Goal: Transaction & Acquisition: Download file/media

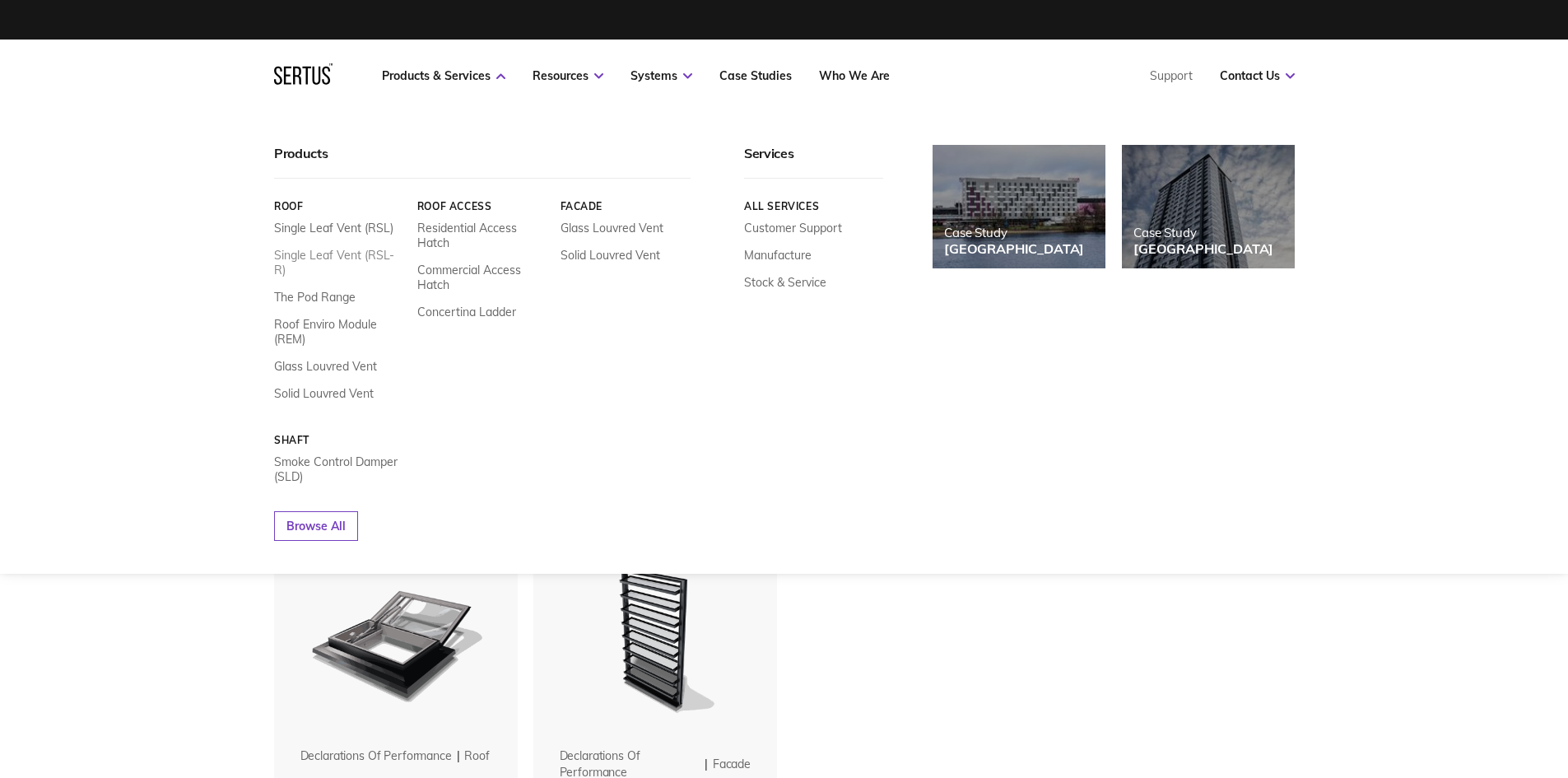
click at [327, 253] on link "Single Leaf Vent (RSL-R)" at bounding box center [339, 262] width 130 height 30
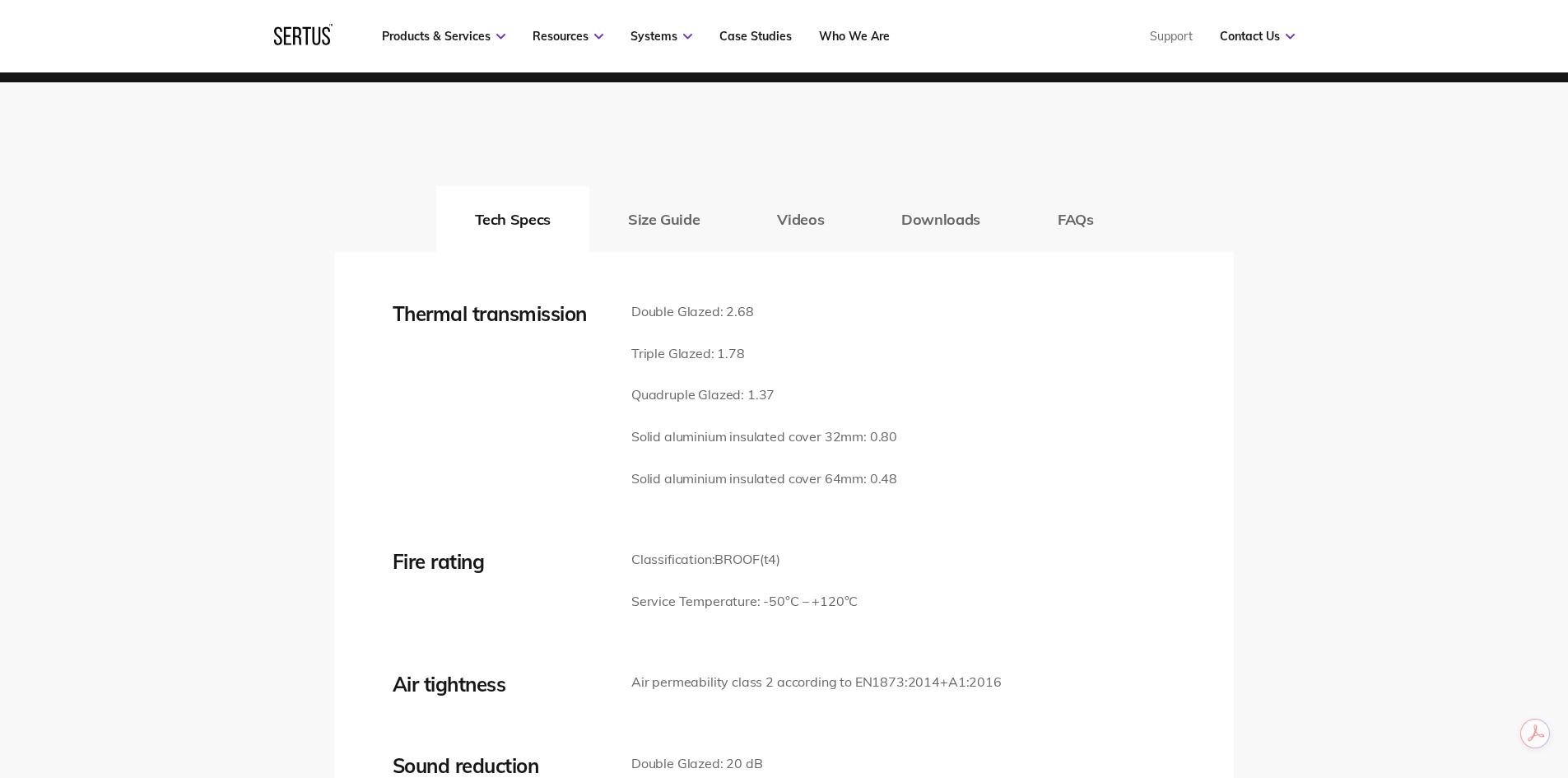
scroll to position [2141, 0]
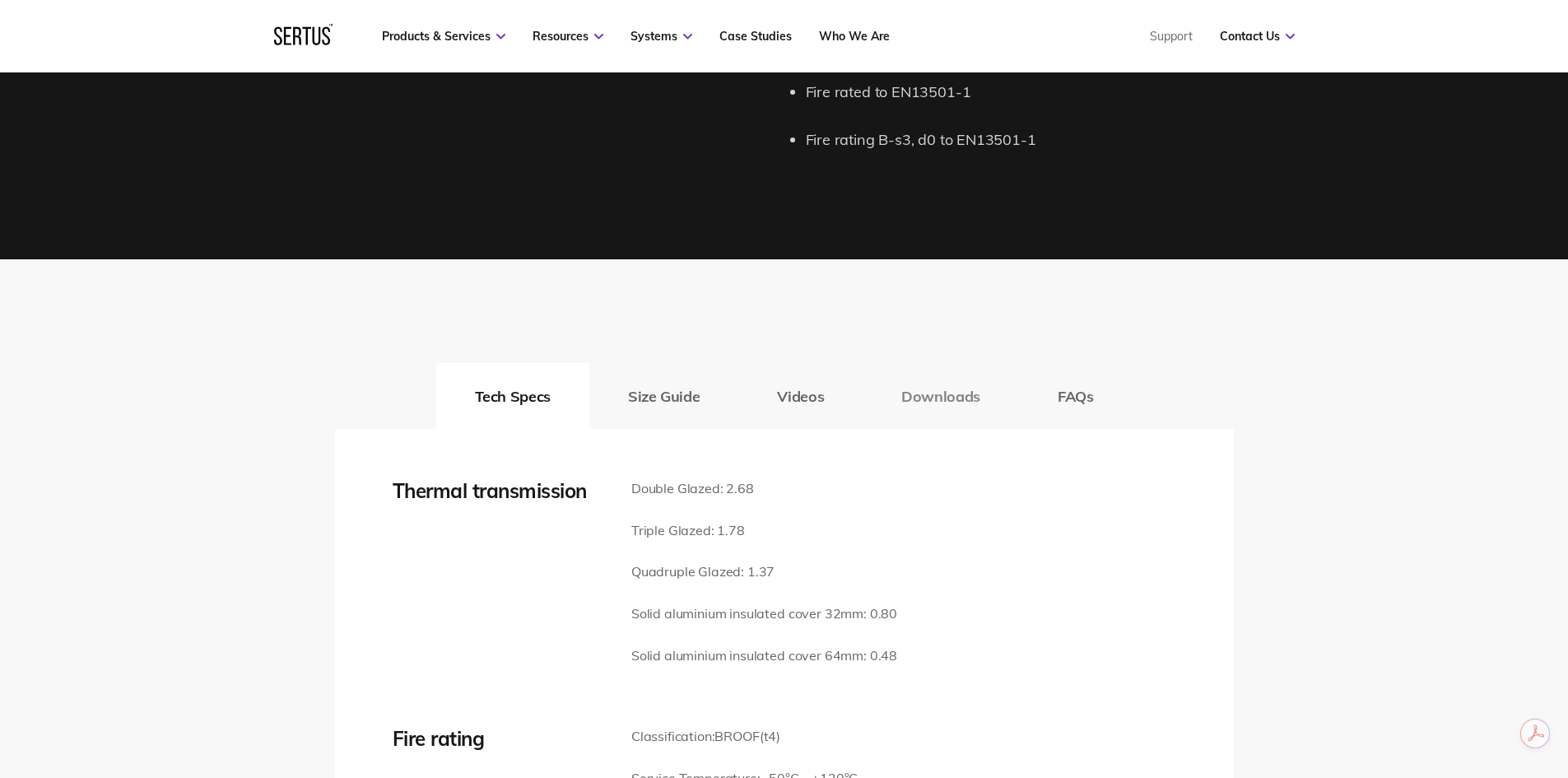
click at [926, 393] on button "Downloads" at bounding box center [941, 395] width 156 height 66
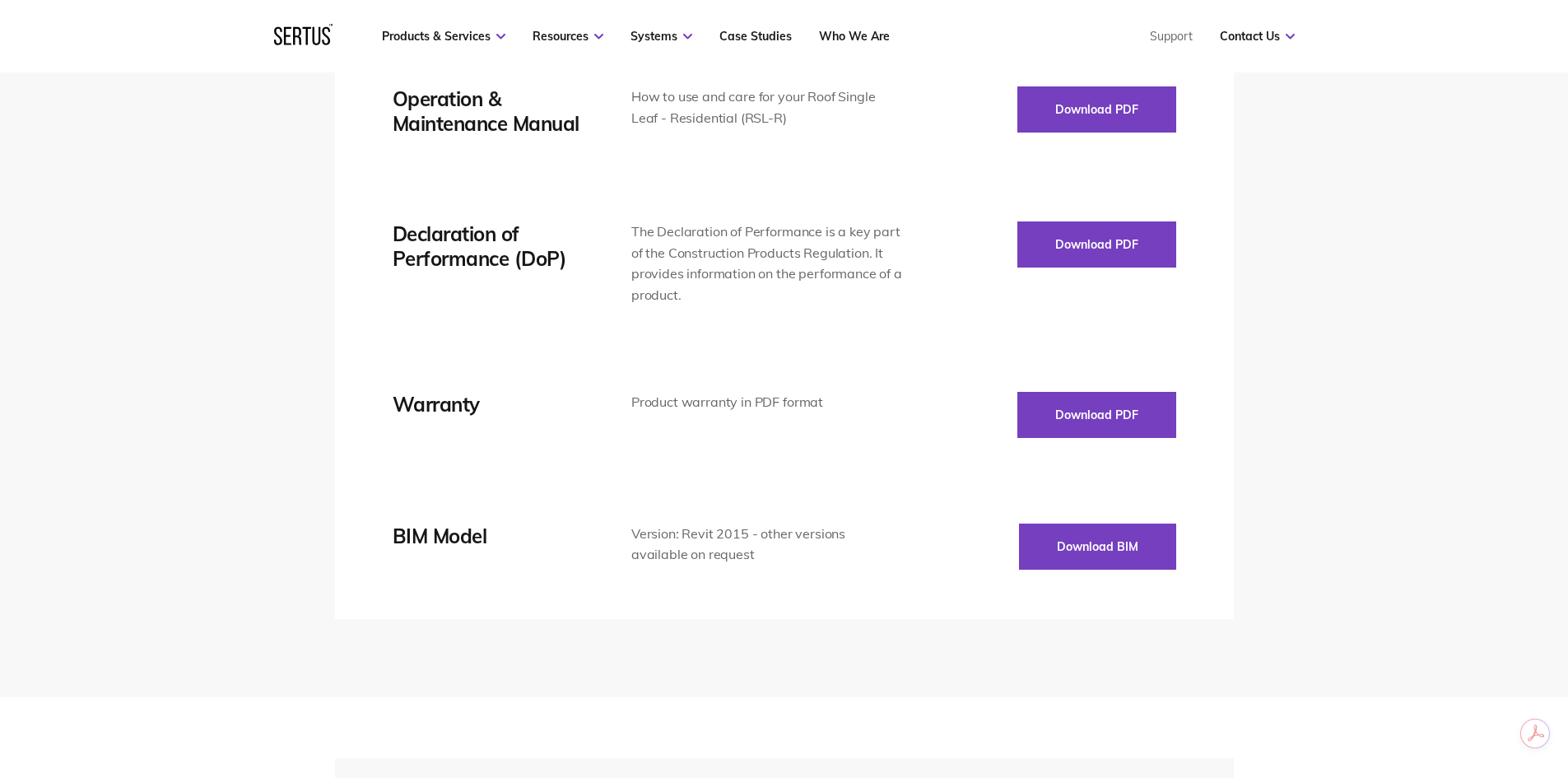
scroll to position [2469, 0]
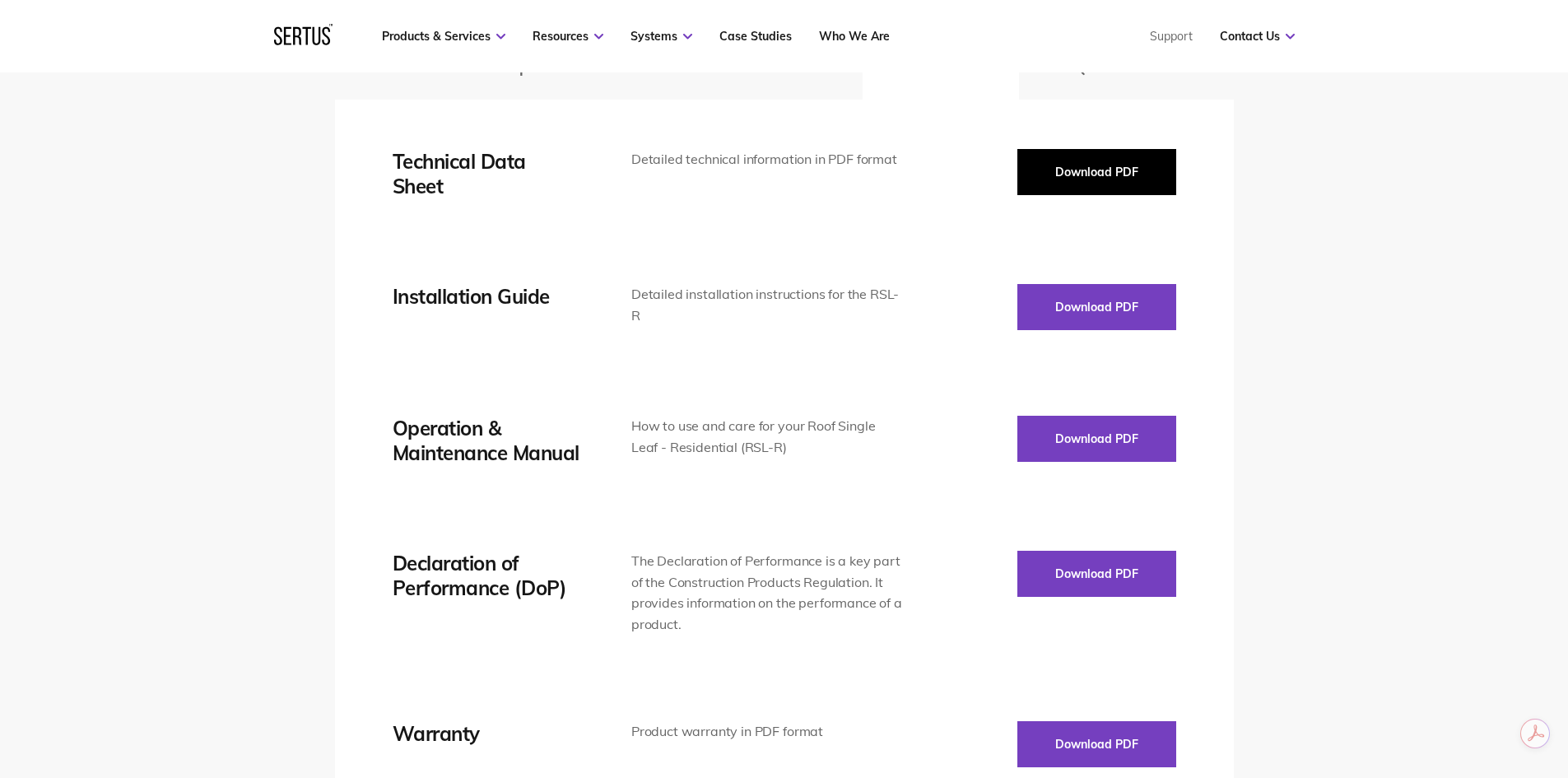
click at [1076, 166] on button "Download PDF" at bounding box center [1097, 171] width 159 height 46
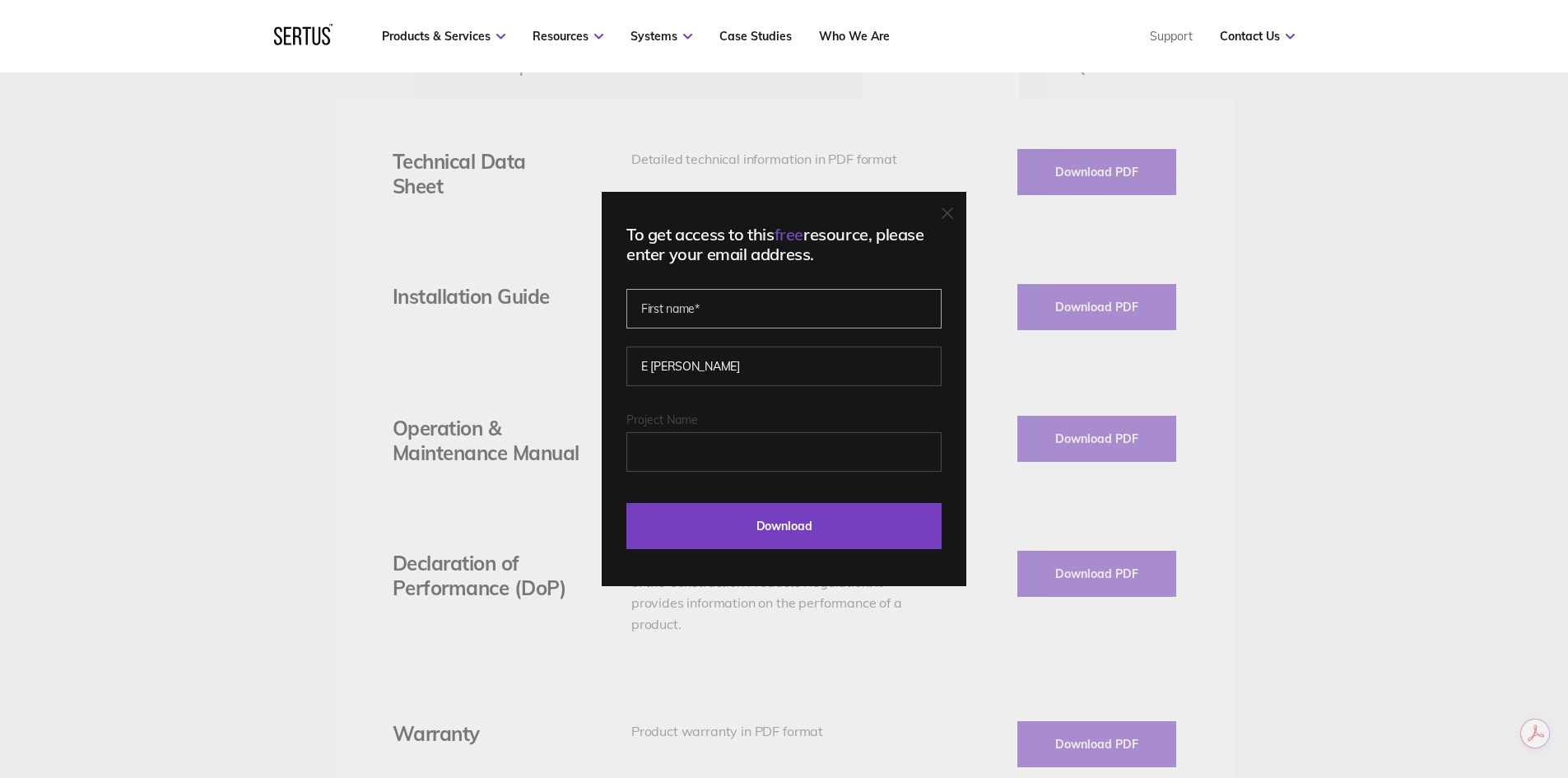
click at [738, 303] on input "text" at bounding box center [784, 308] width 315 height 39
type input "[PERSON_NAME]"
click at [801, 526] on input "Download" at bounding box center [784, 526] width 315 height 46
